Goal: Task Accomplishment & Management: Use online tool/utility

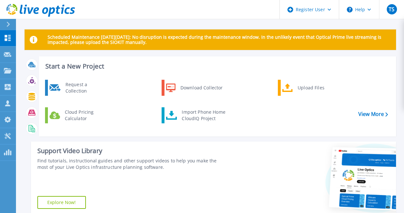
click at [9, 25] on icon at bounding box center [8, 24] width 4 height 5
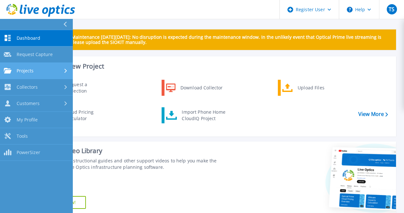
click at [66, 71] on icon at bounding box center [66, 70] width 3 height 4
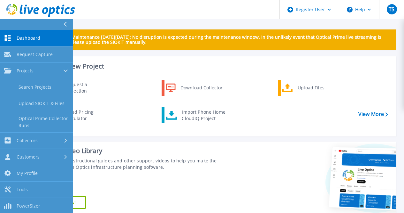
click at [168, 64] on h3 "Start a New Project" at bounding box center [216, 66] width 343 height 7
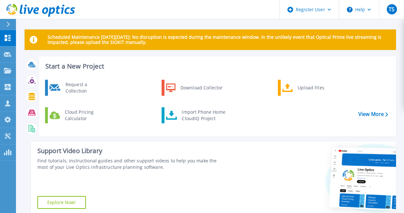
click at [10, 22] on icon at bounding box center [8, 24] width 4 height 5
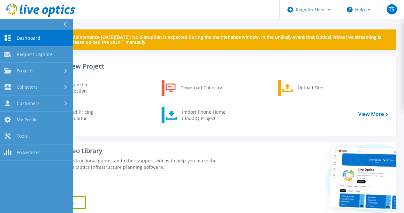
click at [181, 61] on div "Start a New Project Request a Collection Download Collector Upload Files Cloud …" at bounding box center [217, 96] width 357 height 80
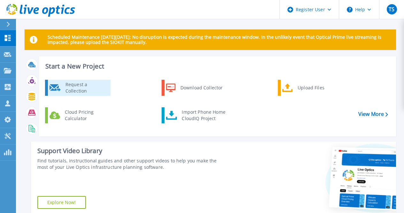
click at [78, 89] on div "Request a Collection" at bounding box center [85, 87] width 47 height 13
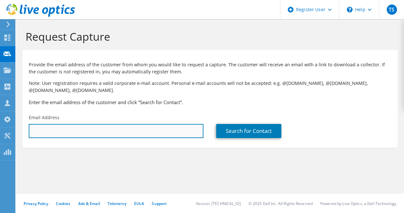
click at [113, 134] on input "text" at bounding box center [116, 131] width 175 height 14
paste input "[EMAIL_ADDRESS][DOMAIN_NAME]"
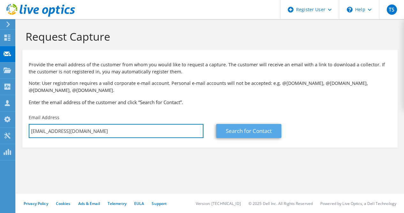
type input "[EMAIL_ADDRESS][DOMAIN_NAME]"
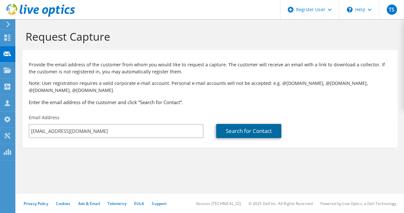
click at [237, 127] on link "Search for Contact" at bounding box center [248, 131] width 65 height 14
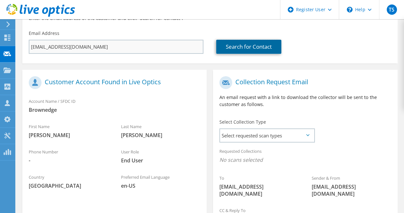
scroll to position [128, 0]
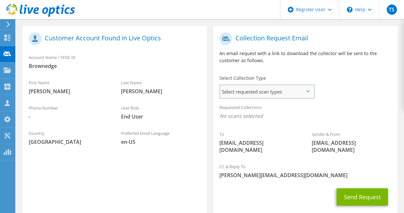
click at [268, 96] on span "Select requested scan types" at bounding box center [267, 91] width 94 height 13
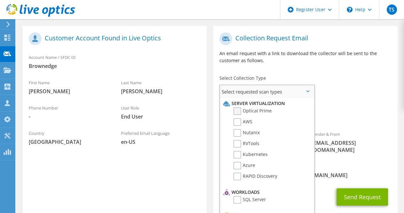
click at [237, 113] on label "Optical Prime" at bounding box center [253, 111] width 38 height 8
click at [0, 0] on input "Optical Prime" at bounding box center [0, 0] width 0 height 0
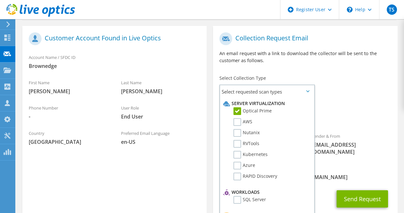
click at [345, 97] on div "To [EMAIL_ADDRESS][DOMAIN_NAME] Sender & From [EMAIL_ADDRESS][DOMAIN_NAME]" at bounding box center [305, 95] width 184 height 132
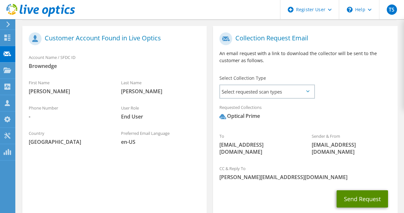
click at [358, 199] on button "Send Request" at bounding box center [362, 198] width 51 height 17
